Goal: Task Accomplishment & Management: Manage account settings

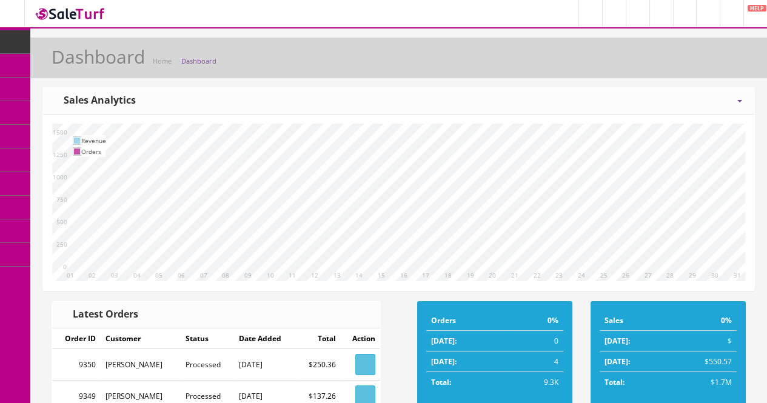
click at [61, 67] on link "Products" at bounding box center [93, 66] width 127 height 24
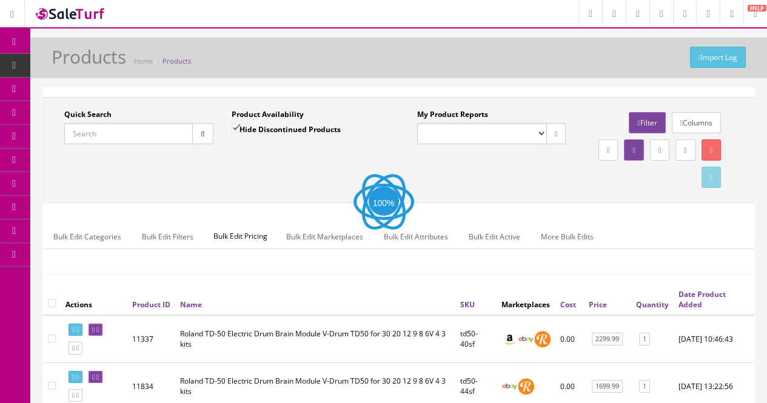
click at [127, 136] on input "Quick Search" at bounding box center [128, 133] width 129 height 21
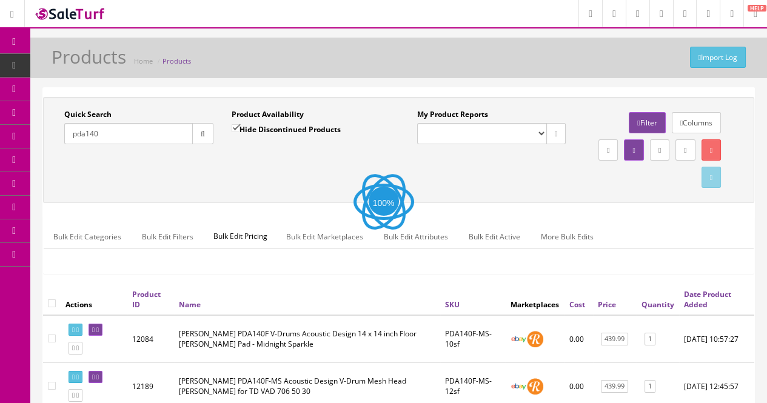
type input "pda140"
click at [486, 133] on select "Default" at bounding box center [482, 133] width 130 height 21
select select "3"
click at [417, 123] on select "Default" at bounding box center [482, 133] width 130 height 21
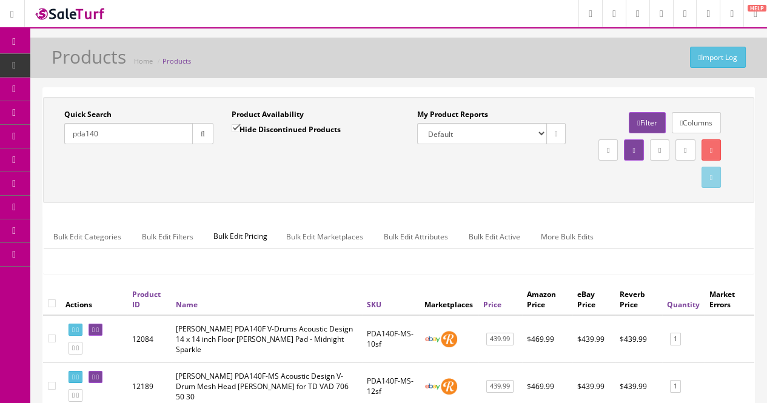
click at [449, 169] on div "My Product Reports Default Columns Filter Download report as CSV File" at bounding box center [575, 150] width 353 height 82
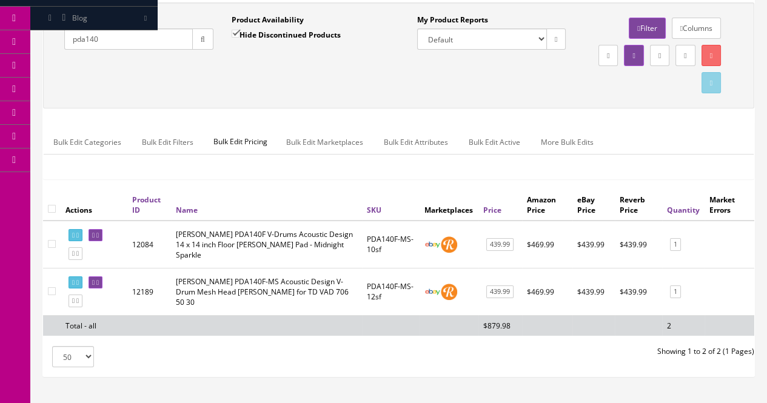
scroll to position [97, 0]
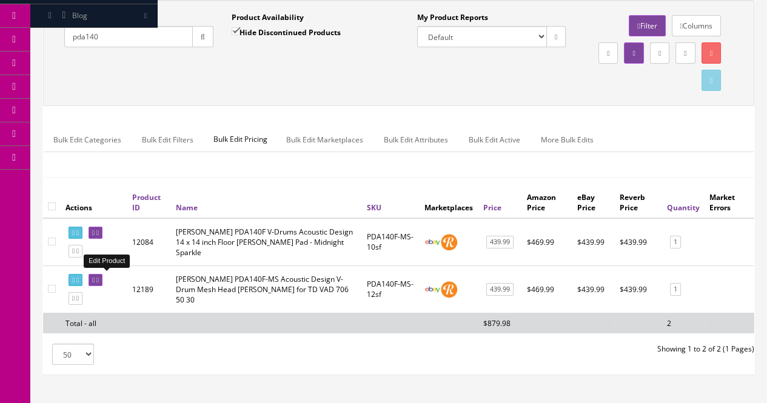
click at [102, 274] on link at bounding box center [96, 280] width 14 height 13
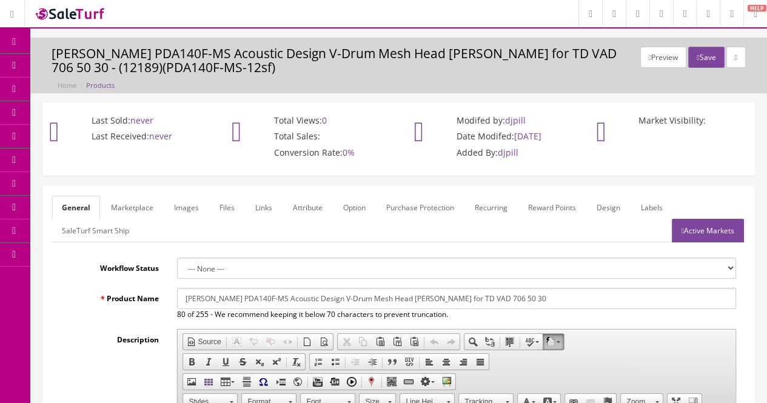
click at [54, 65] on link "Products" at bounding box center [93, 66] width 127 height 24
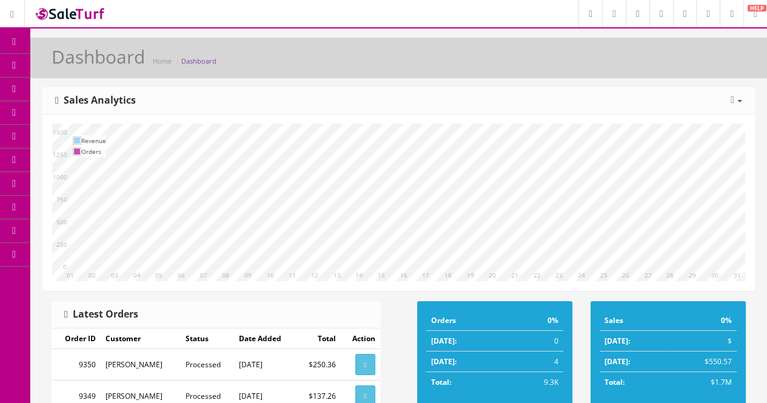
click at [49, 64] on link "Products" at bounding box center [93, 66] width 127 height 24
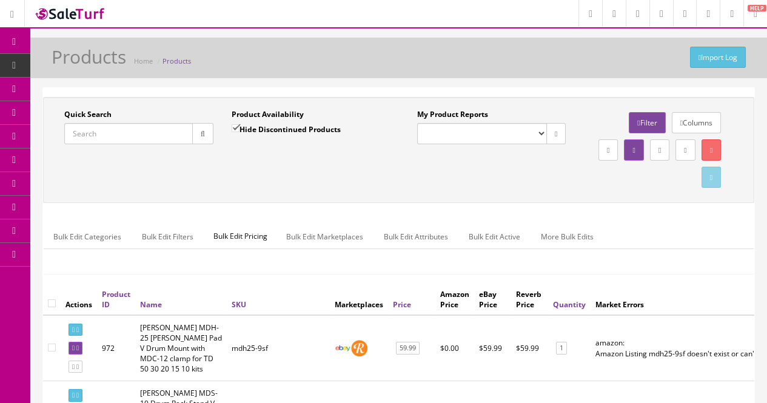
click at [115, 136] on input "Quick Search" at bounding box center [128, 133] width 129 height 21
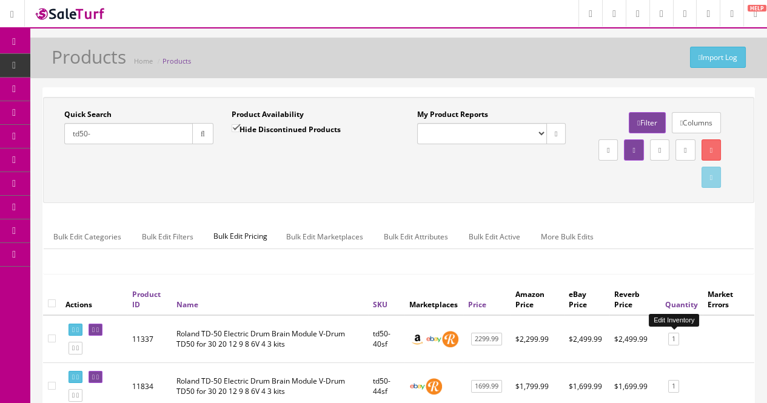
type input "td50-"
click at [672, 336] on link "1" at bounding box center [673, 339] width 11 height 13
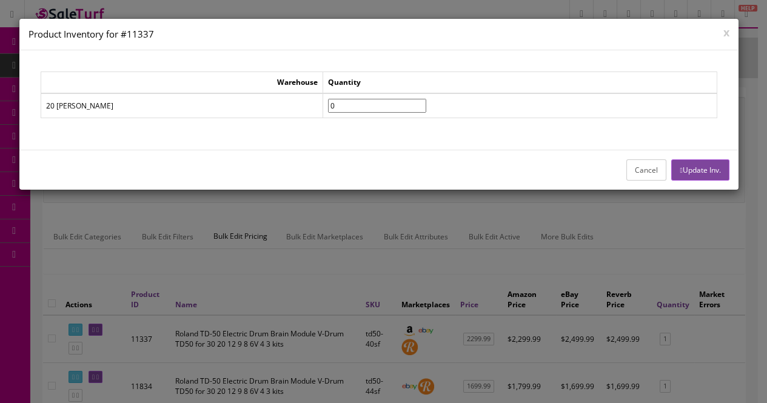
type input"] "0"
click at [358, 107] on input"] "0" at bounding box center [377, 106] width 98 height 14
click at [700, 180] on div "Cancel Update Inv." at bounding box center [378, 170] width 719 height 40
click at [689, 167] on button "Update Inv." at bounding box center [700, 169] width 58 height 21
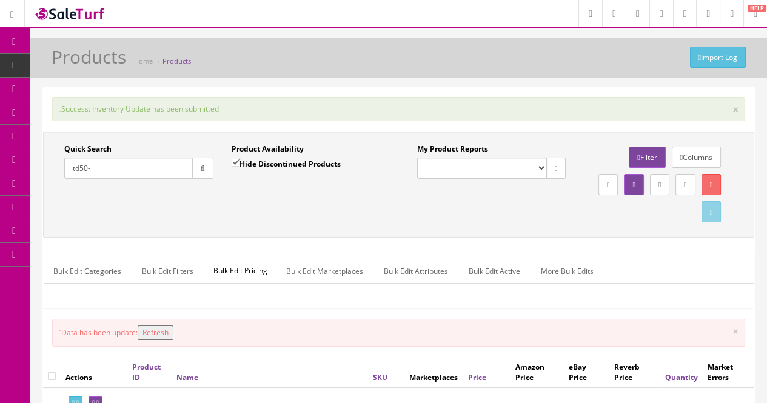
click at [159, 170] on input "td50-" at bounding box center [128, 168] width 129 height 21
type input "t"
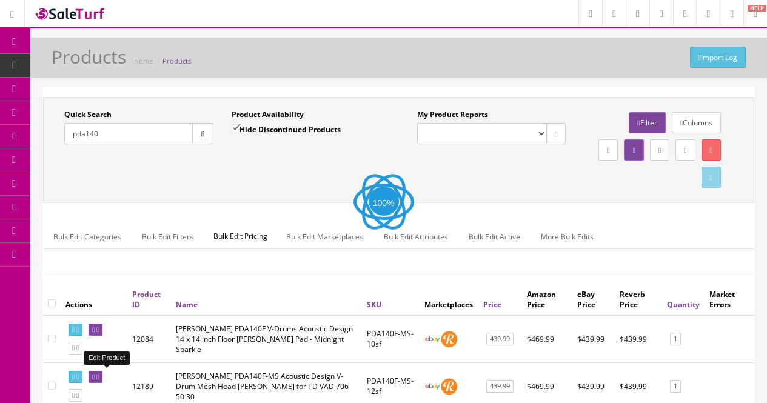
type input "pda140"
click at [99, 376] on icon at bounding box center [97, 377] width 2 height 7
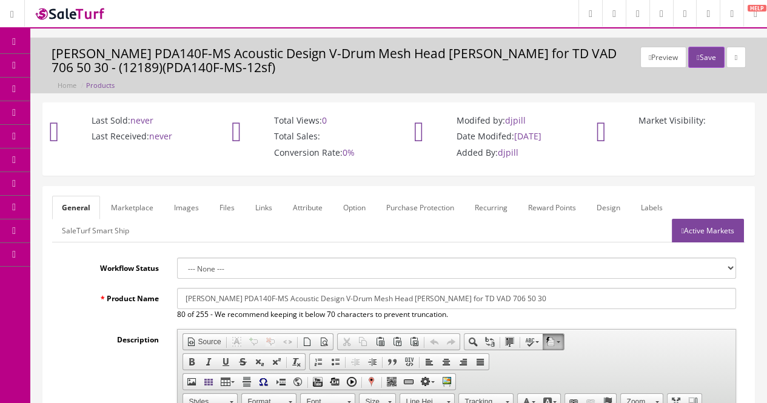
click at [702, 241] on link "Active Markets" at bounding box center [708, 231] width 72 height 24
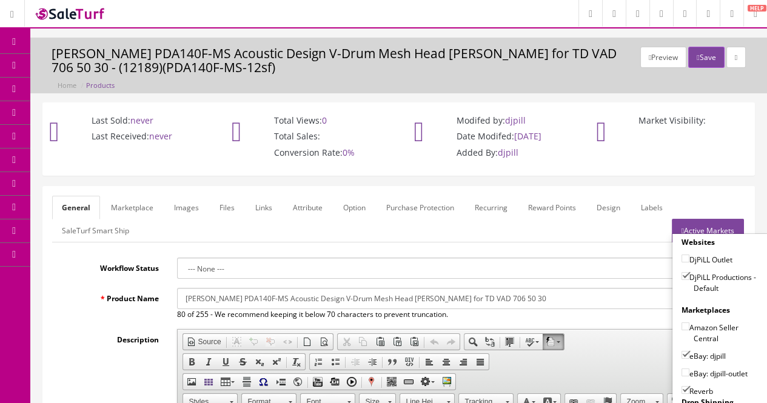
click at [140, 207] on link "Marketplace" at bounding box center [132, 208] width 62 height 24
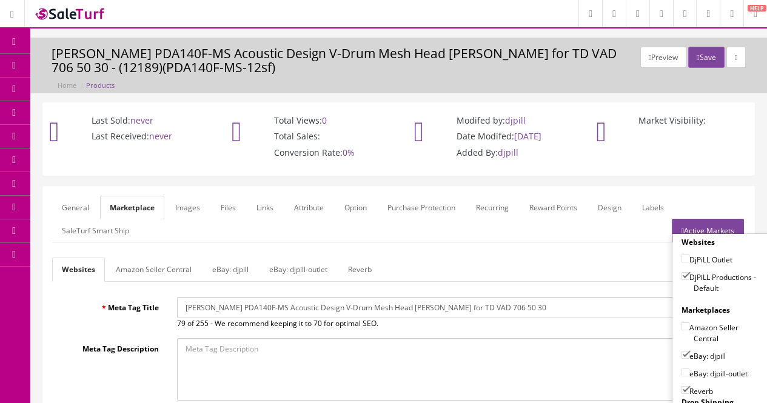
click at [241, 261] on link "eBay: djpill" at bounding box center [231, 270] width 56 height 24
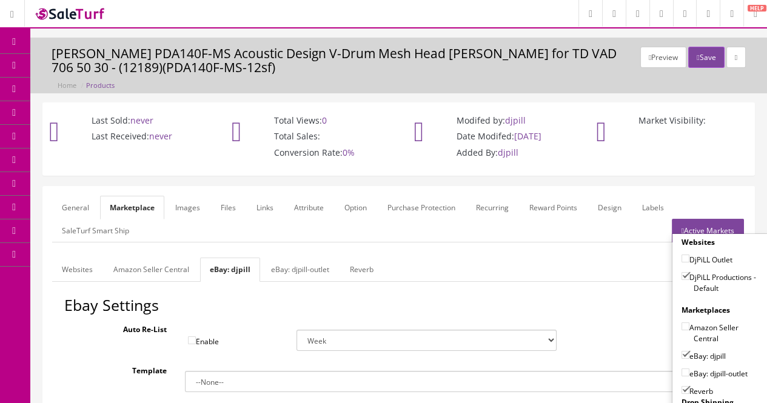
click at [67, 335] on div "Auto Re-List Enable Week 2 Weeks 30 Days (Month) 90 Days (3 Months)" at bounding box center [398, 335] width 669 height 32
